Goal: Find specific page/section: Find specific page/section

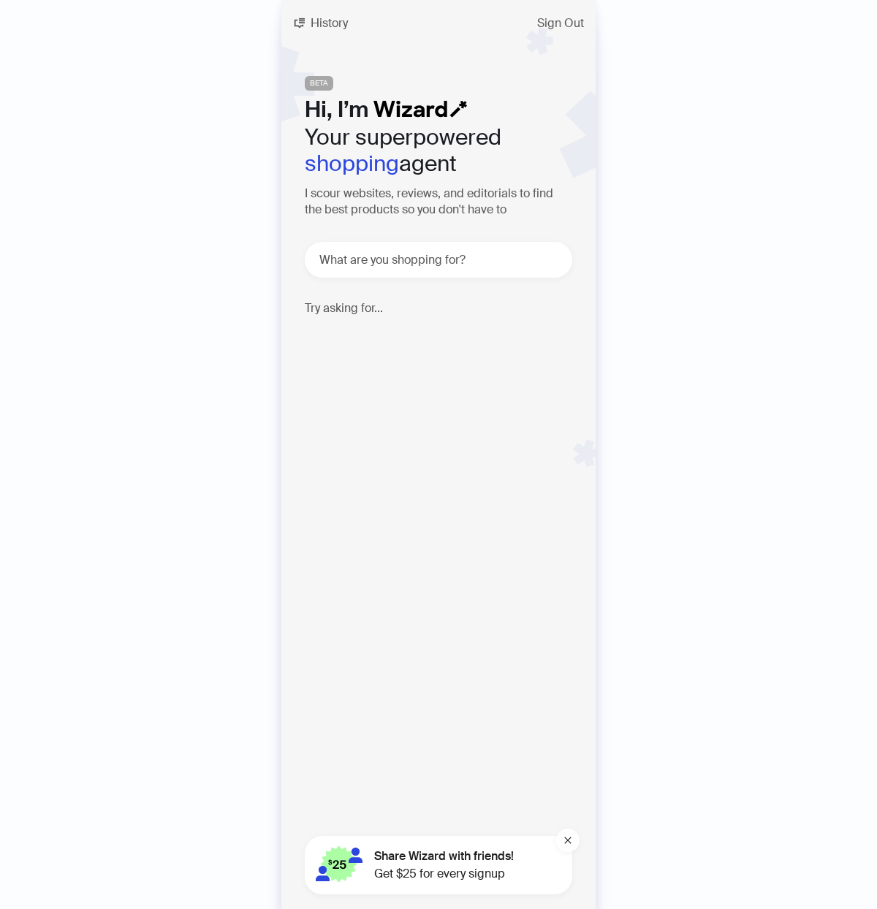
scroll to position [2996, 0]
click at [781, 88] on div "History Sign Out BETA Hi, I’m Your superpowered shopping agent I scour websites…" at bounding box center [438, 454] width 877 height 909
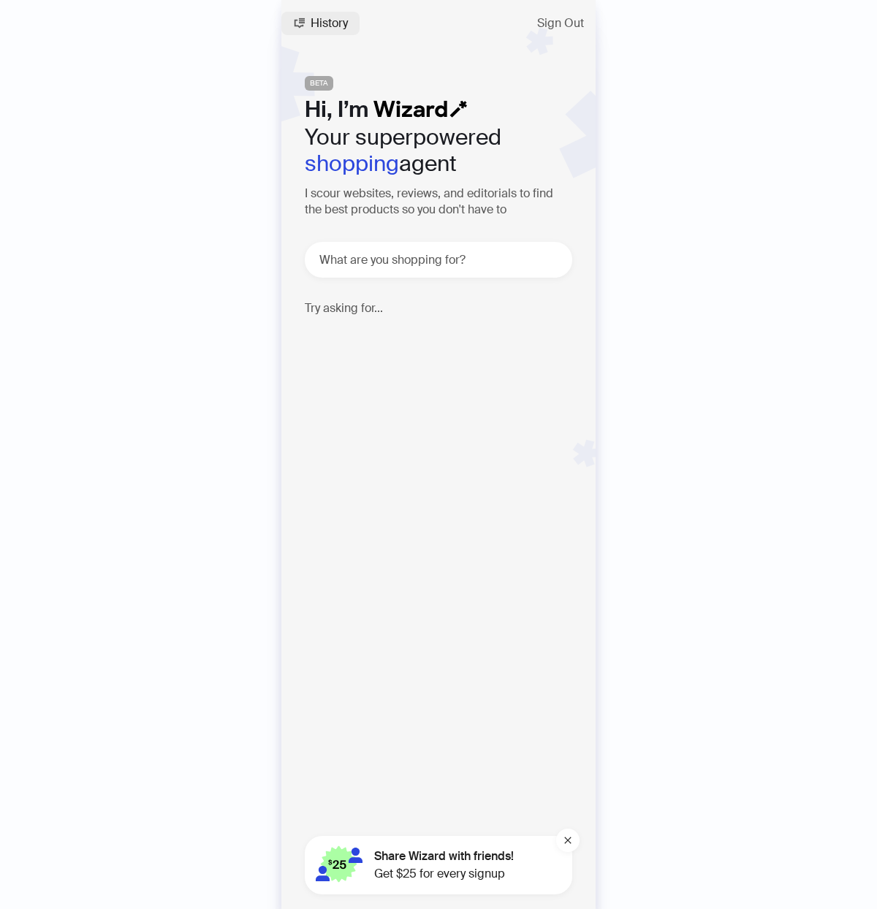
click at [342, 26] on span "History" at bounding box center [328, 24] width 37 height 12
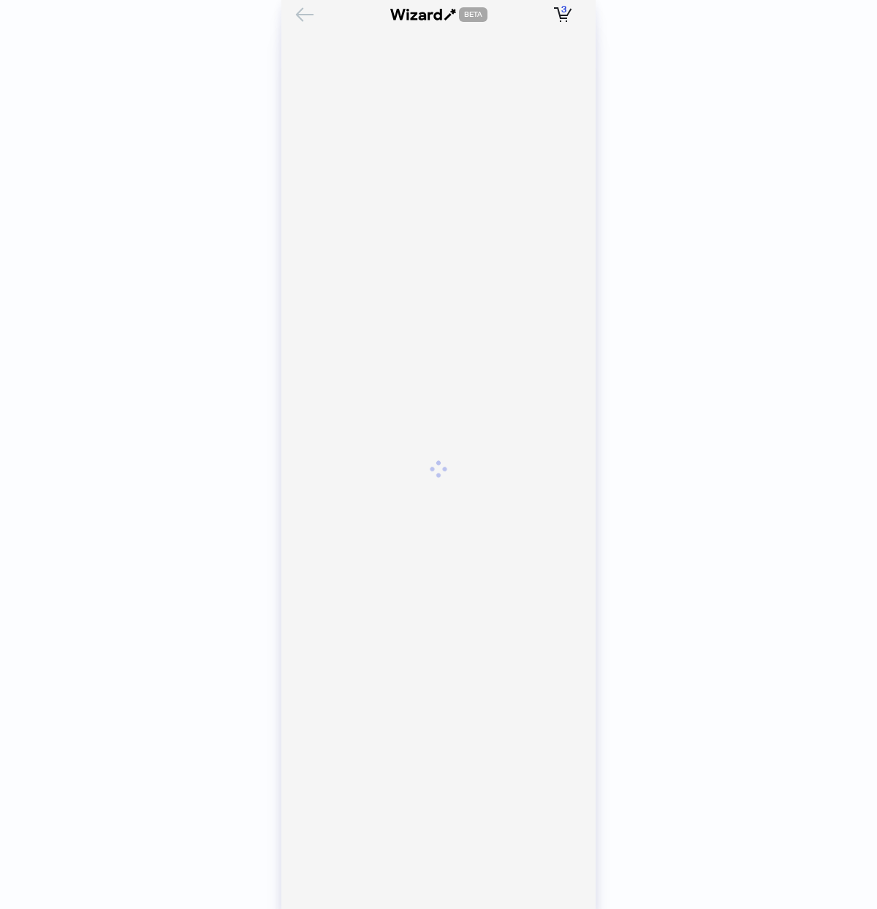
click at [305, 15] on icon "Back" at bounding box center [304, 14] width 25 height 25
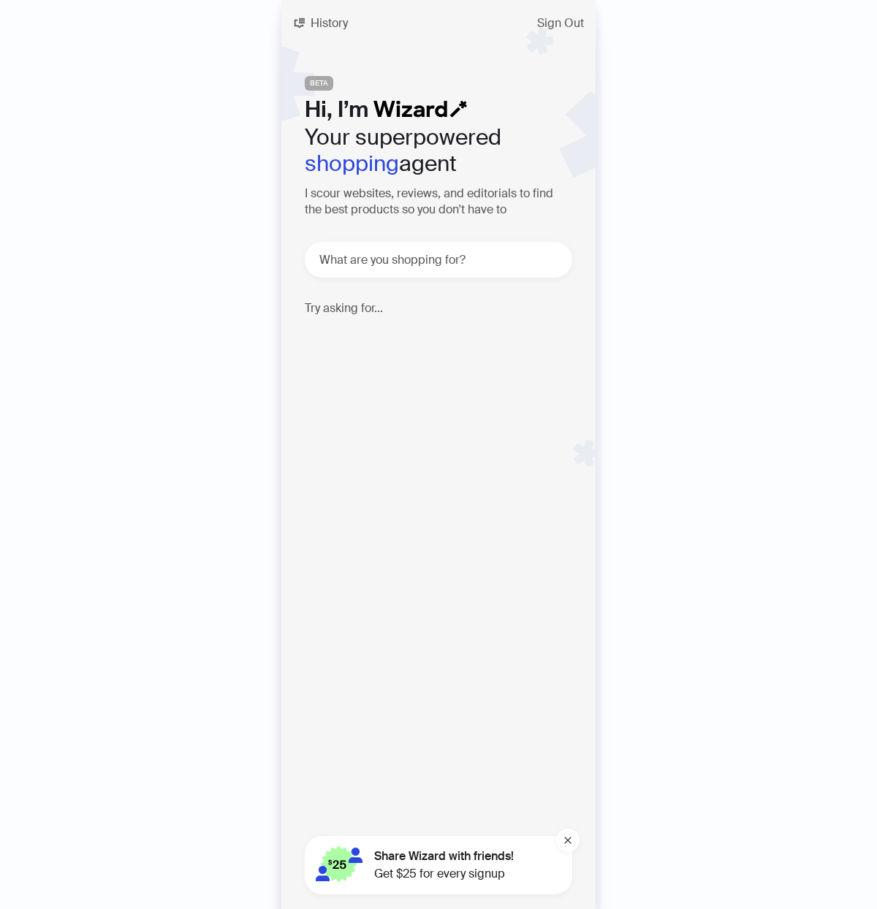
scroll to position [2996, 0]
